Goal: Task Accomplishment & Management: Use online tool/utility

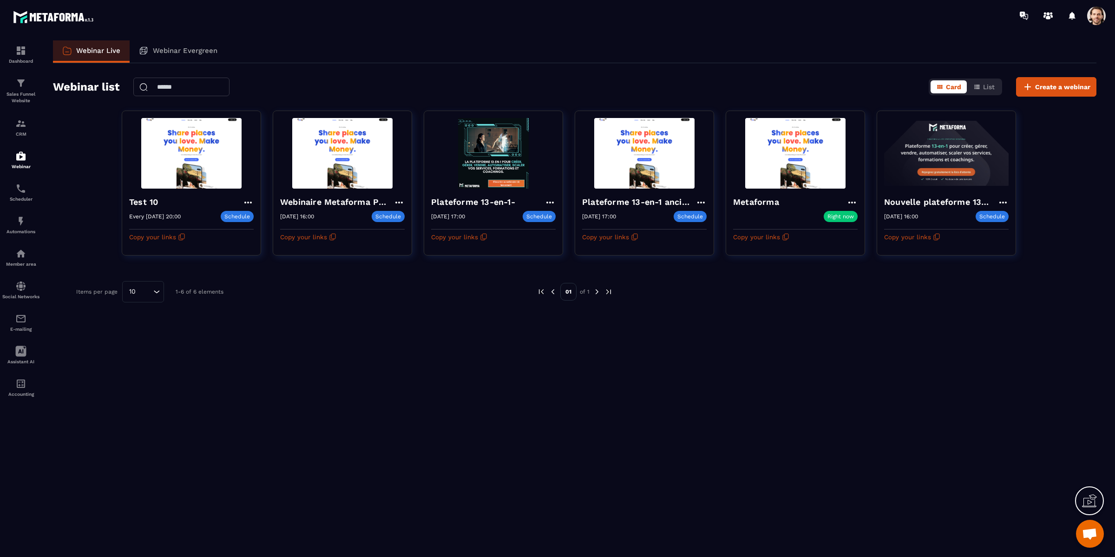
click at [572, 271] on div "Webinar Live Webinar Evergreen Webinar list Card List Create a webinar Test 10 …" at bounding box center [575, 296] width 1062 height 513
click at [570, 273] on div "Webinar Live Webinar Evergreen Webinar list Card List Create a webinar Test 10 …" at bounding box center [575, 296] width 1062 height 513
